Goal: Task Accomplishment & Management: Use online tool/utility

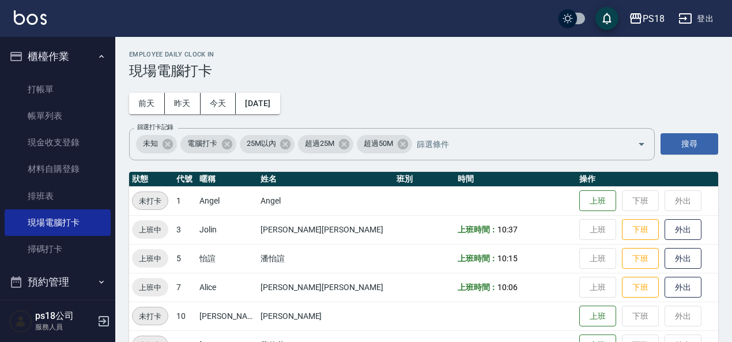
scroll to position [143, 0]
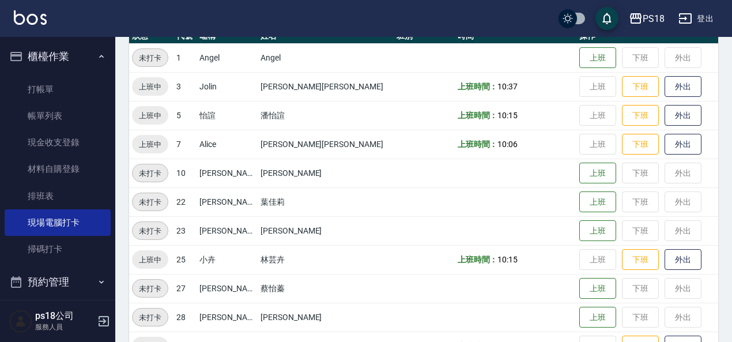
click at [90, 57] on button "櫃檯作業" at bounding box center [58, 57] width 106 height 30
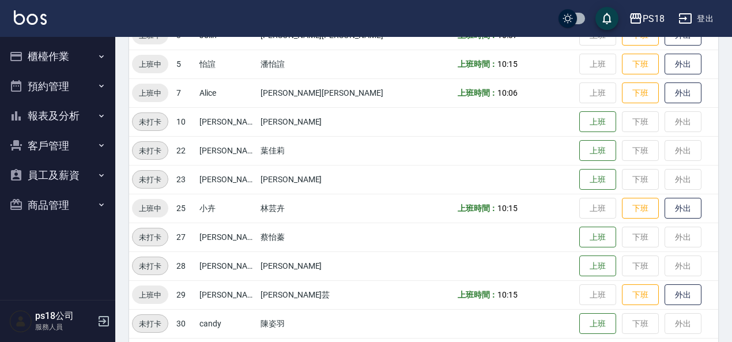
scroll to position [291, 0]
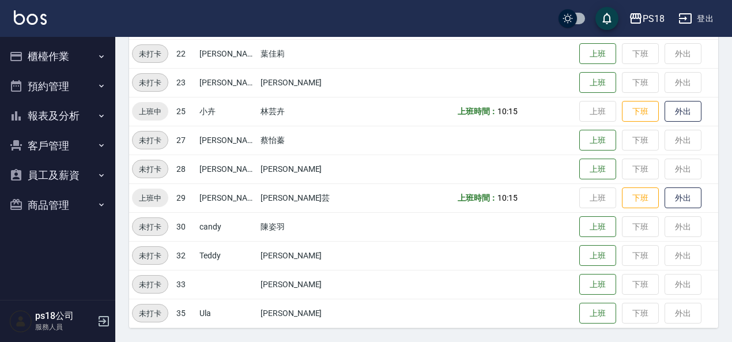
click at [52, 145] on button "客戶管理" at bounding box center [58, 146] width 106 height 30
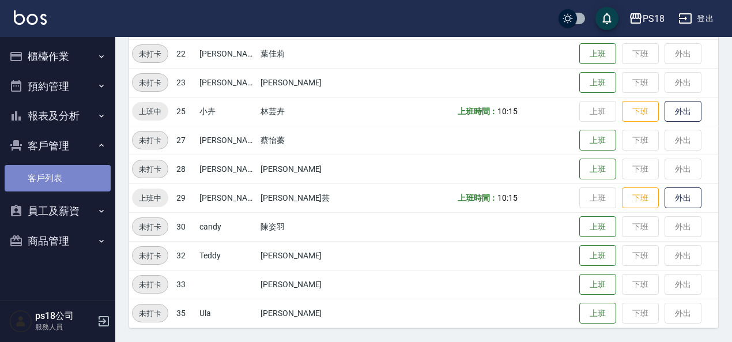
click at [46, 178] on link "客戶列表" at bounding box center [58, 178] width 106 height 27
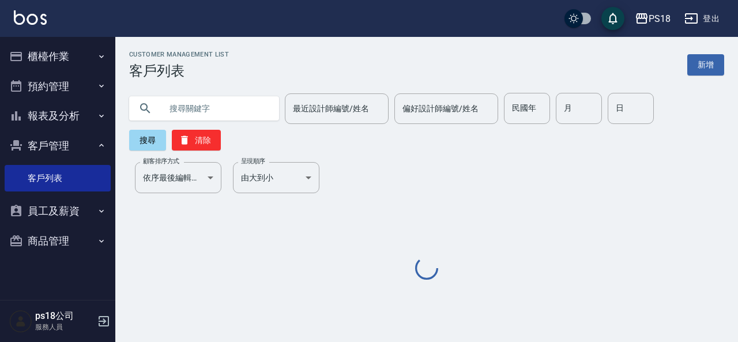
click at [191, 108] on input "text" at bounding box center [215, 108] width 108 height 31
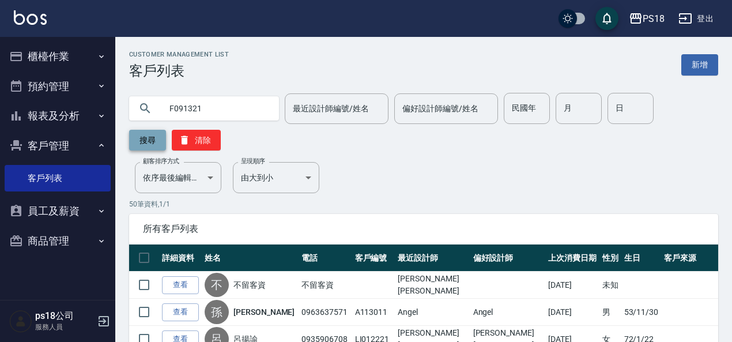
type input "F091321"
click at [155, 141] on button "搜尋" at bounding box center [147, 140] width 37 height 21
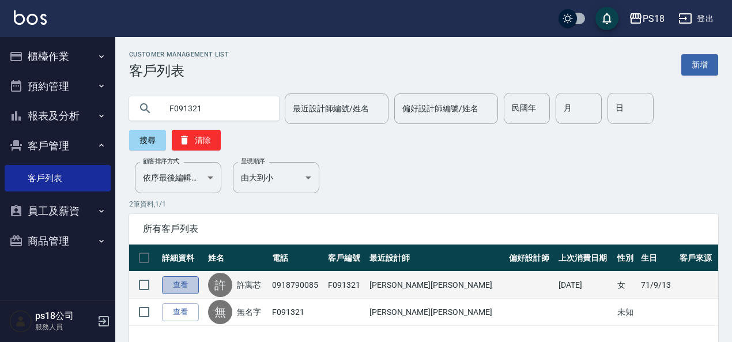
click at [169, 289] on link "查看" at bounding box center [180, 285] width 37 height 18
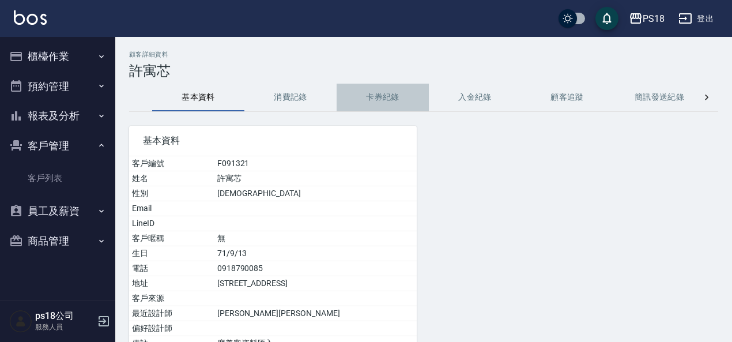
drag, startPoint x: 382, startPoint y: 97, endPoint x: 375, endPoint y: 97, distance: 7.5
click at [382, 97] on button "卡券紀錄" at bounding box center [383, 98] width 92 height 28
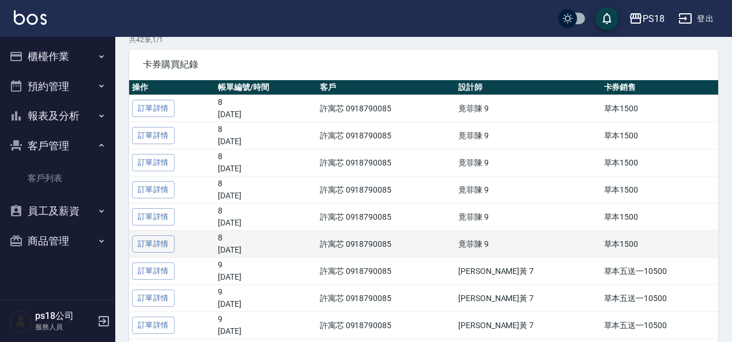
scroll to position [115, 0]
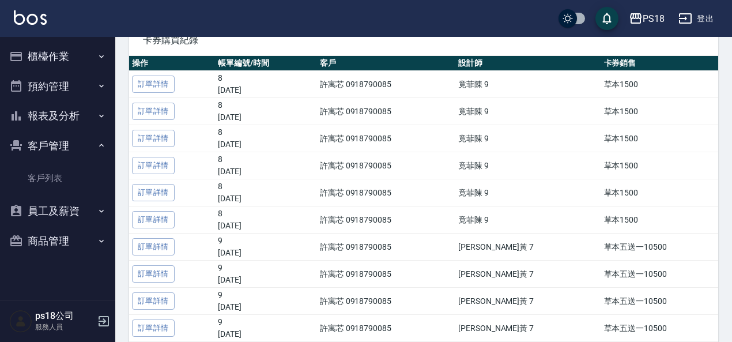
click at [99, 141] on icon "button" at bounding box center [101, 145] width 9 height 9
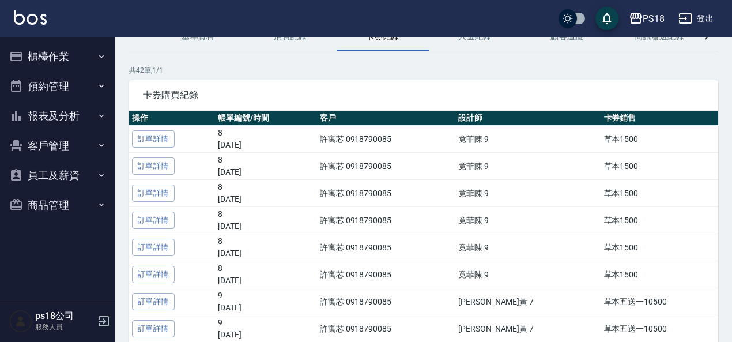
scroll to position [0, 0]
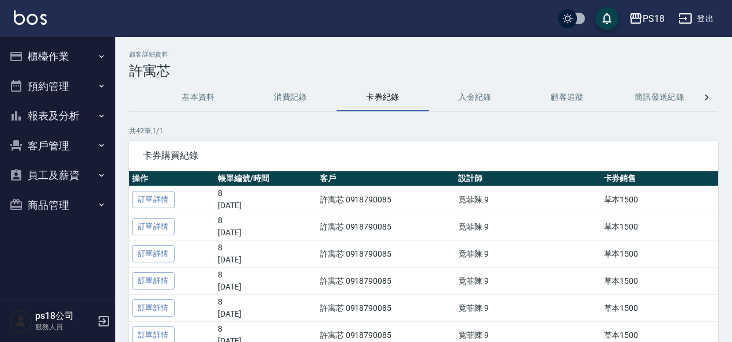
click at [45, 60] on button "櫃檯作業" at bounding box center [58, 57] width 106 height 30
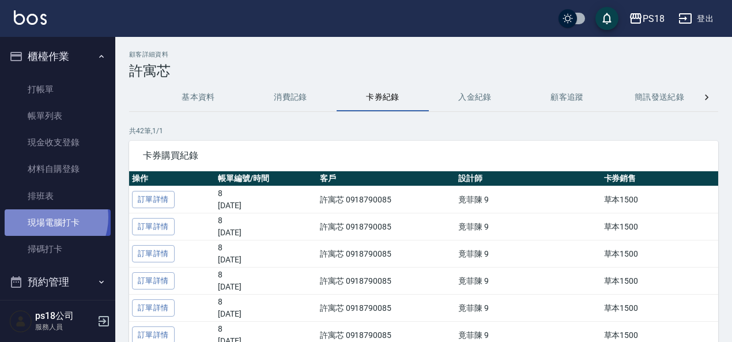
click at [45, 217] on link "現場電腦打卡" at bounding box center [58, 222] width 106 height 27
